Goal: Task Accomplishment & Management: Manage account settings

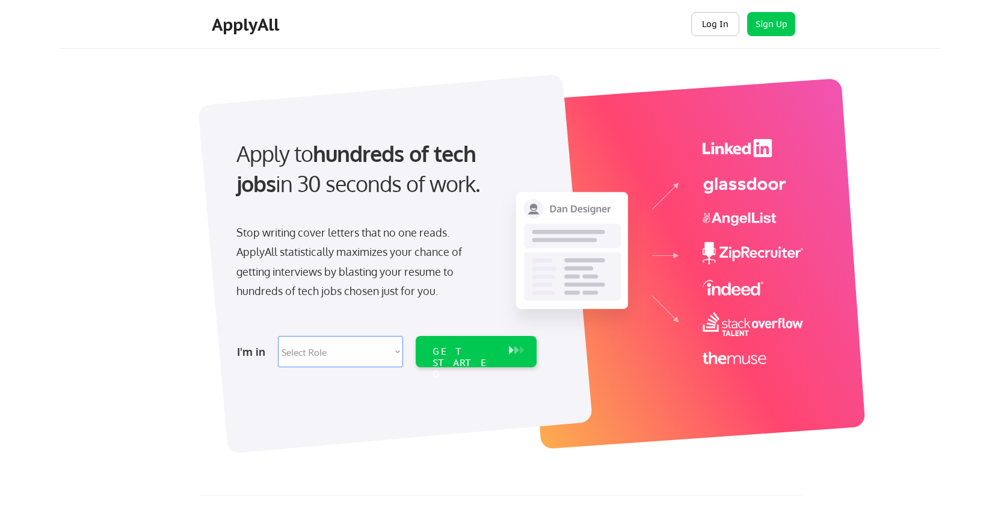
click at [700, 33] on button "Log In" at bounding box center [715, 24] width 48 height 24
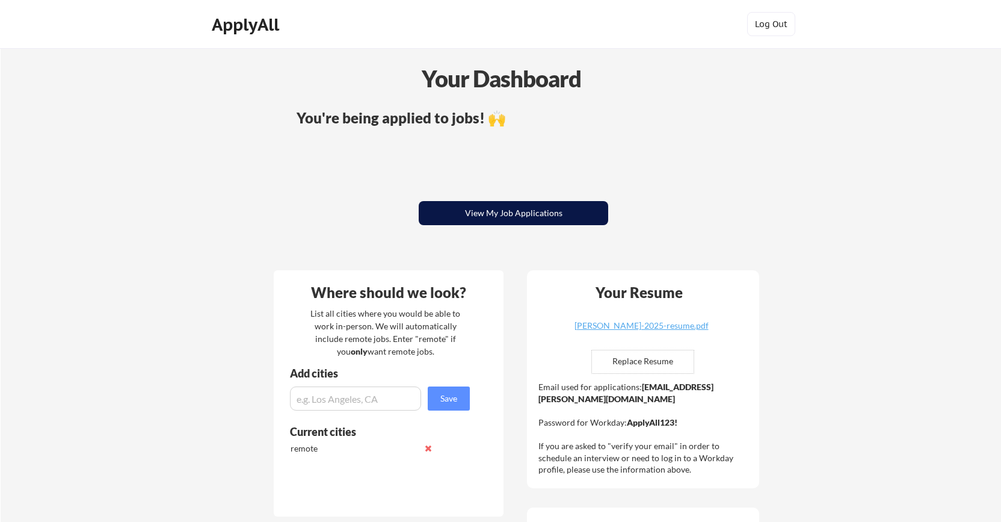
click at [518, 208] on button "View My Job Applications" at bounding box center [513, 213] width 189 height 24
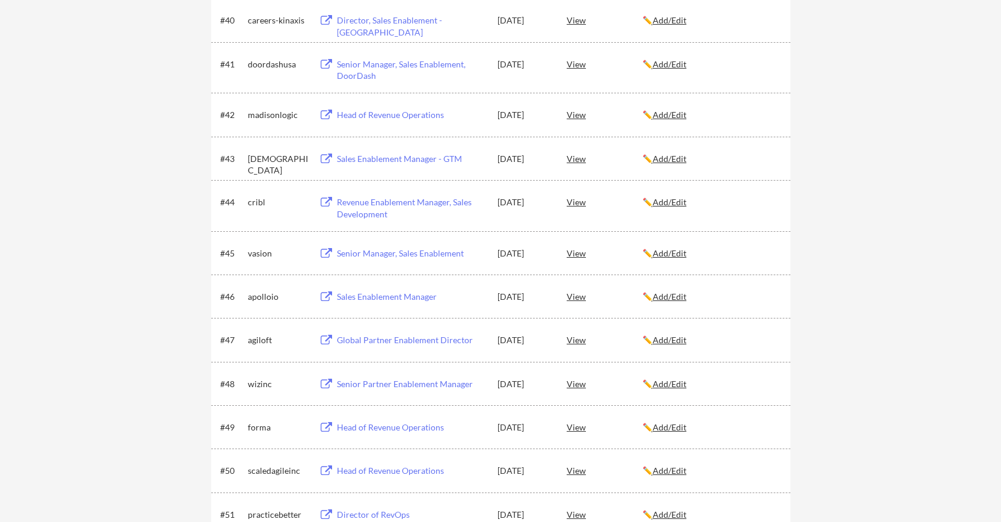
scroll to position [2084, 0]
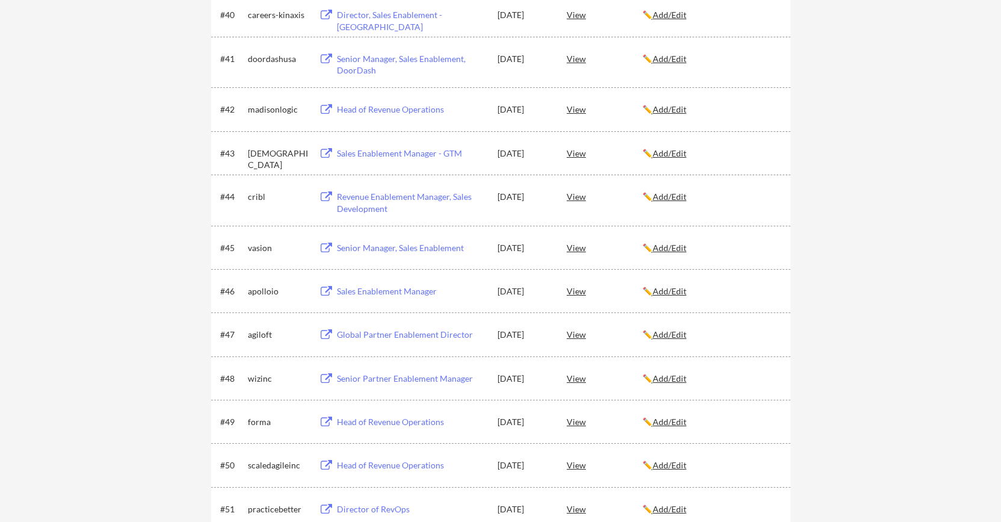
click at [430, 246] on div "Senior Manager, Sales Enablement" at bounding box center [411, 248] width 149 height 12
click at [581, 246] on div "View" at bounding box center [605, 247] width 76 height 22
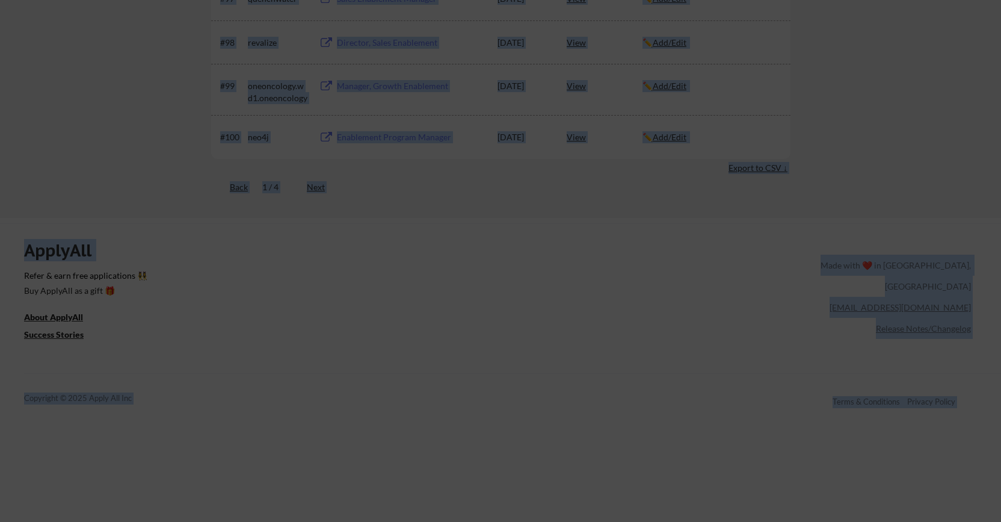
scroll to position [5263, 0]
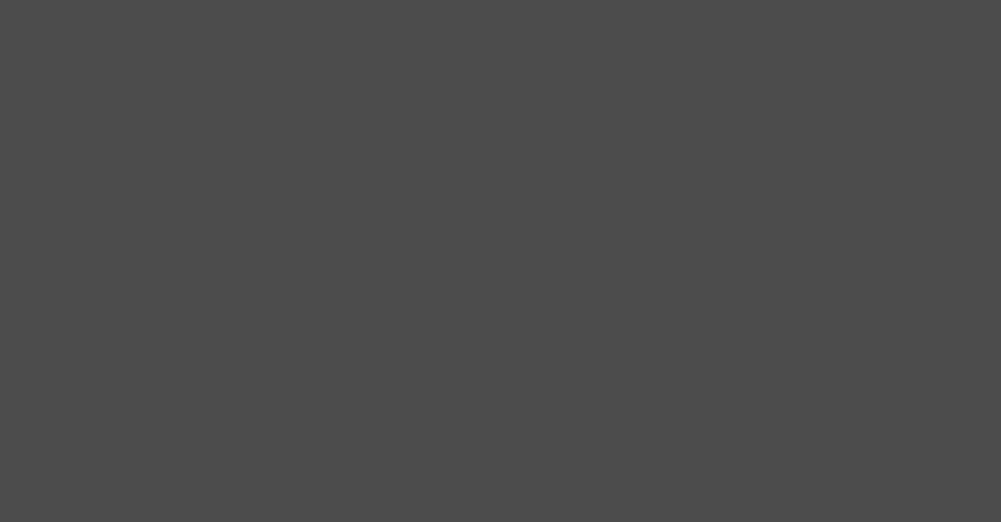
drag, startPoint x: 366, startPoint y: 90, endPoint x: 421, endPoint y: 158, distance: 87.3
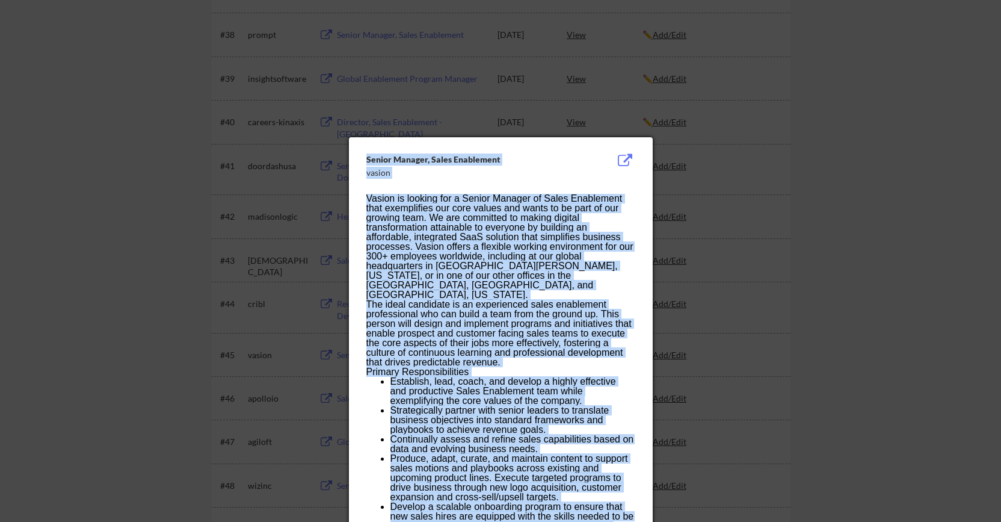
scroll to position [1922, 0]
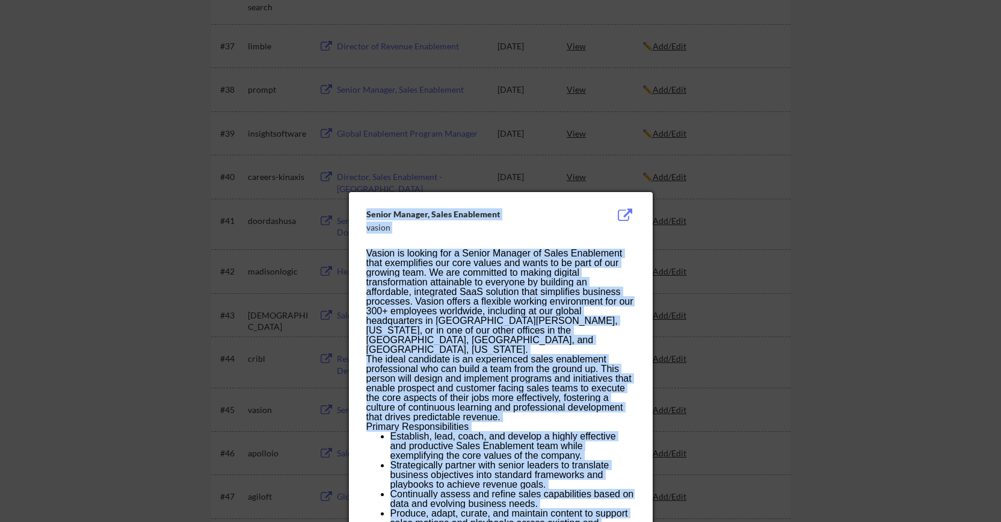
drag, startPoint x: 608, startPoint y: 469, endPoint x: 363, endPoint y: 212, distance: 355.3
